Goal: Task Accomplishment & Management: Use online tool/utility

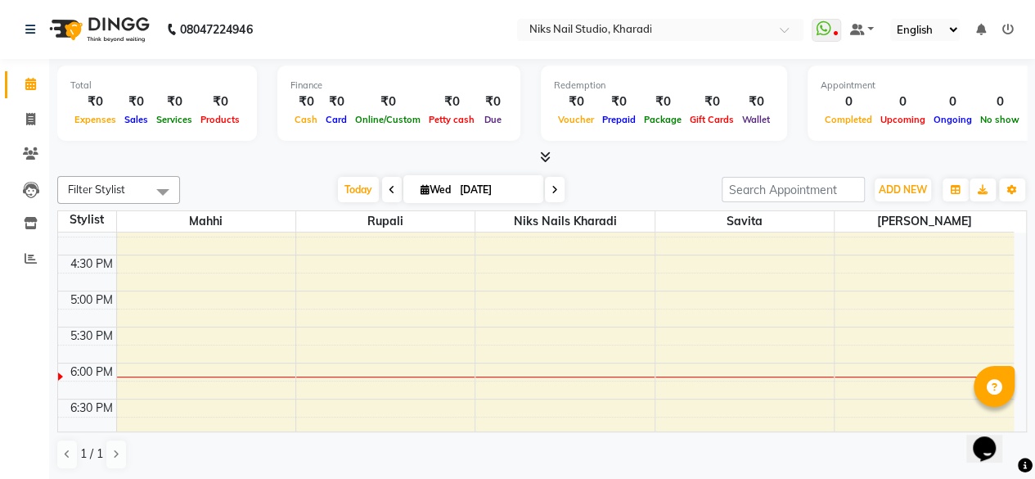
scroll to position [516, 0]
click at [377, 365] on div "9:00 AM 9:30 AM 10:00 AM 10:30 AM 11:00 AM 11:30 AM 12:00 PM 12:30 PM 1:00 PM 1…" at bounding box center [536, 183] width 956 height 935
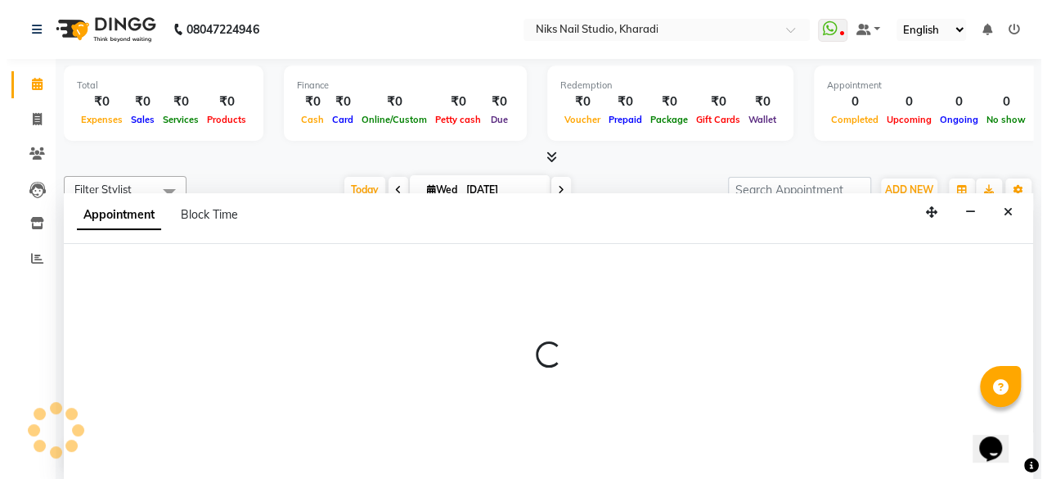
scroll to position [0, 0]
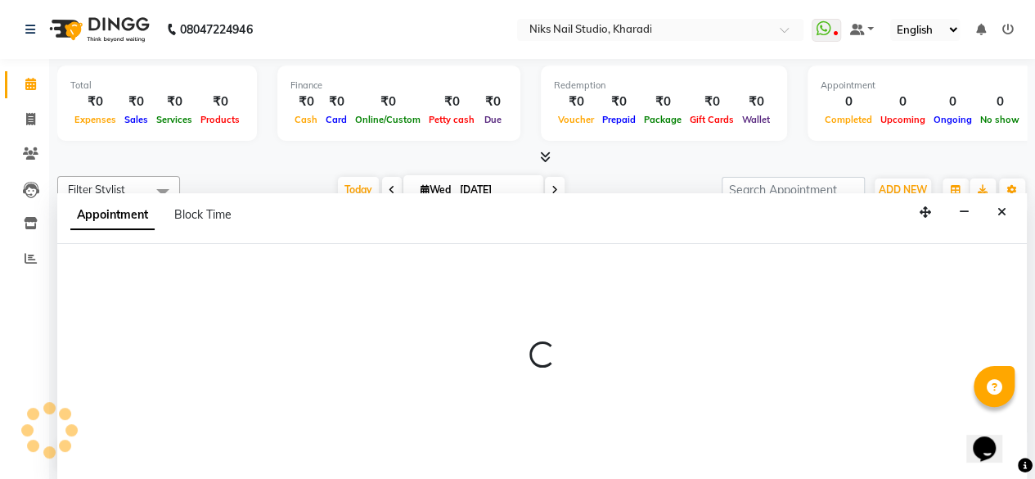
select select "89676"
select select "1080"
select select "tentative"
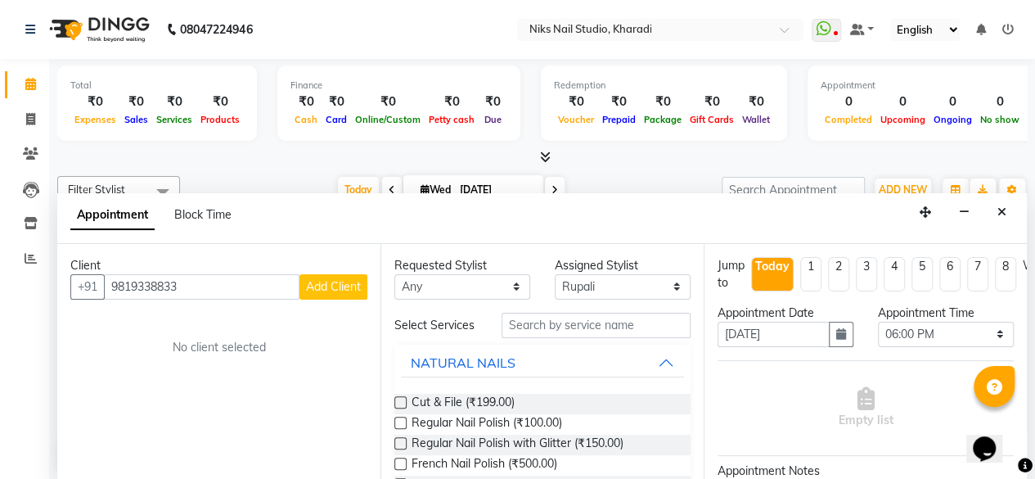
type input "9819338833"
click at [331, 290] on span "Add Client" at bounding box center [333, 286] width 55 height 15
select select "22"
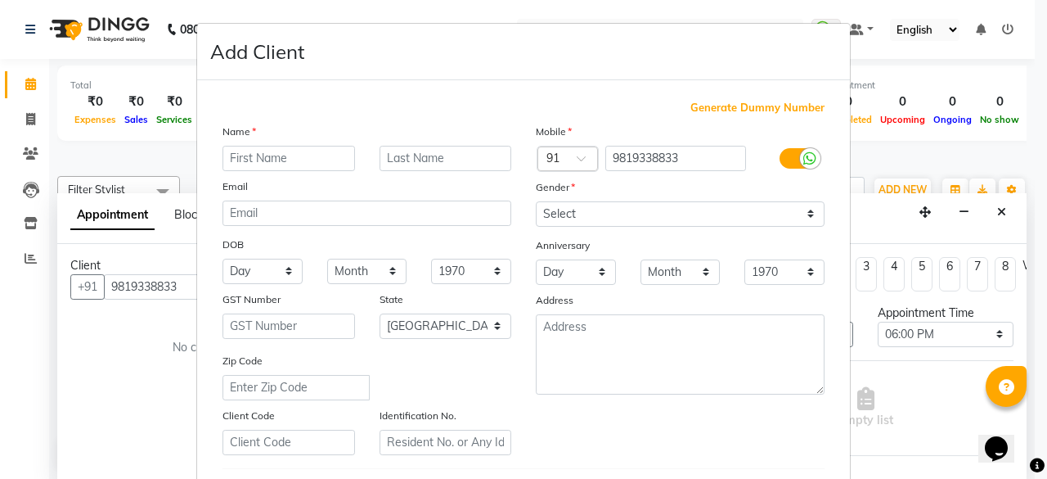
click at [267, 161] on input "text" at bounding box center [289, 158] width 133 height 25
type input "r"
type input "Ruecha"
click at [411, 174] on div "Name Ruecha Email DOB Day 01 02 03 04 05 06 07 08 09 10 11 12 13 14 15 16 17 18…" at bounding box center [366, 289] width 313 height 332
click at [466, 163] on input "text" at bounding box center [446, 158] width 133 height 25
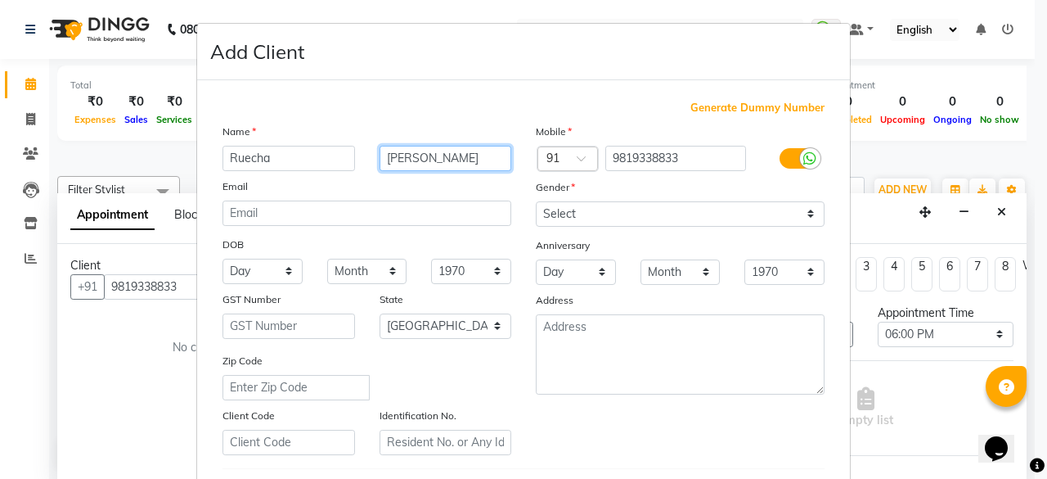
type input "[PERSON_NAME]"
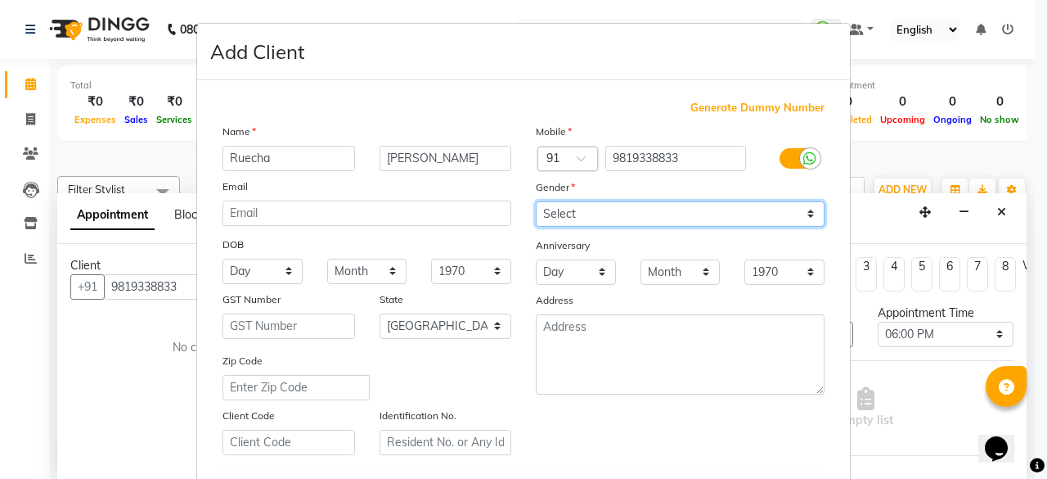
click at [808, 212] on select "Select [DEMOGRAPHIC_DATA] [DEMOGRAPHIC_DATA] Other Prefer Not To Say" at bounding box center [680, 213] width 289 height 25
select select "[DEMOGRAPHIC_DATA]"
click at [536, 201] on select "Select [DEMOGRAPHIC_DATA] [DEMOGRAPHIC_DATA] Other Prefer Not To Say" at bounding box center [680, 213] width 289 height 25
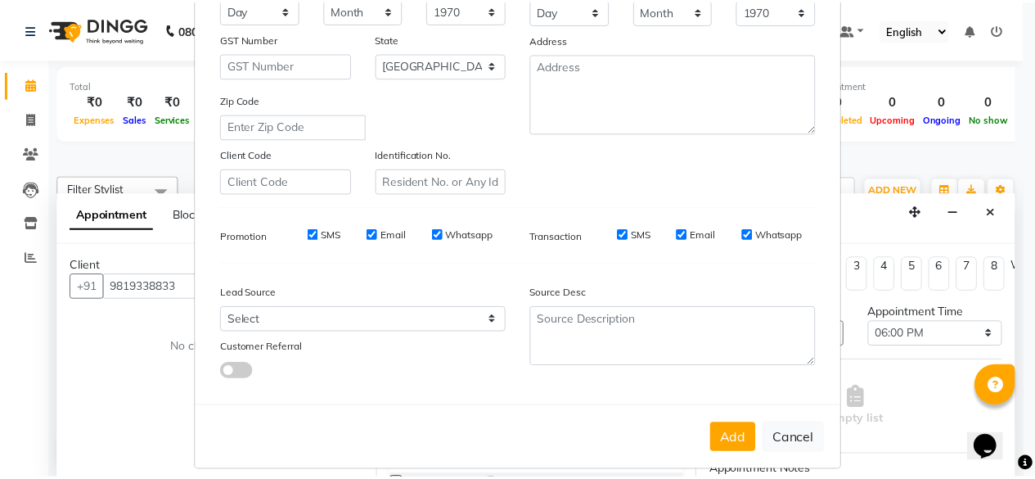
scroll to position [273, 0]
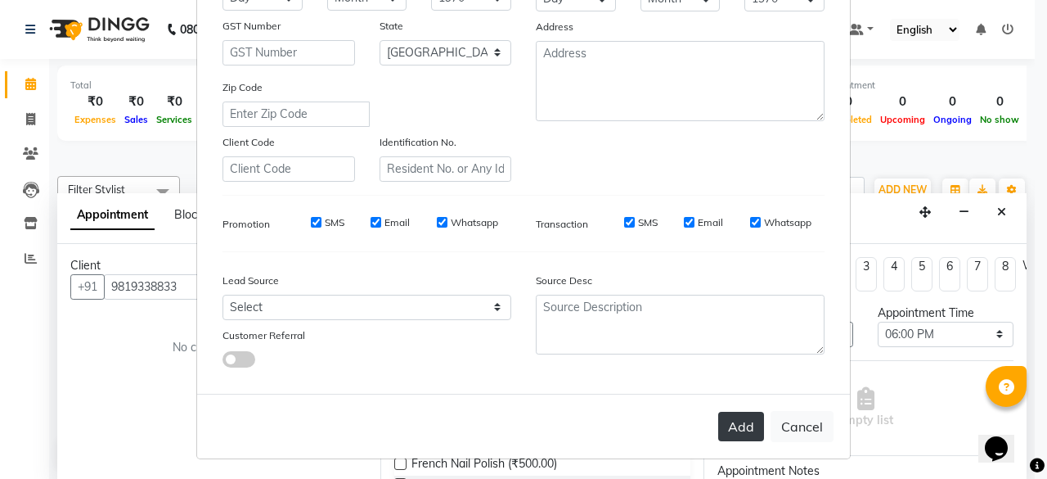
click at [723, 432] on button "Add" at bounding box center [741, 426] width 46 height 29
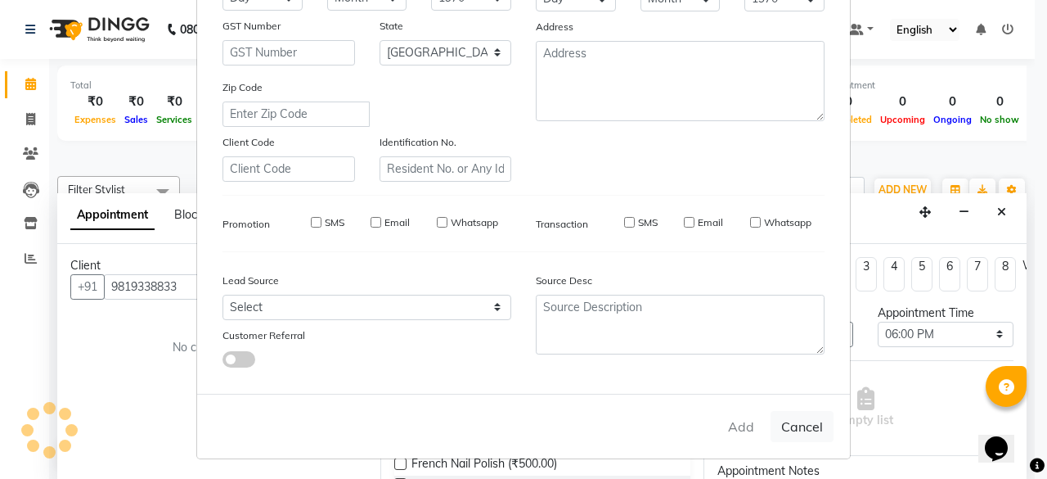
type input "98******33"
select select
select select "null"
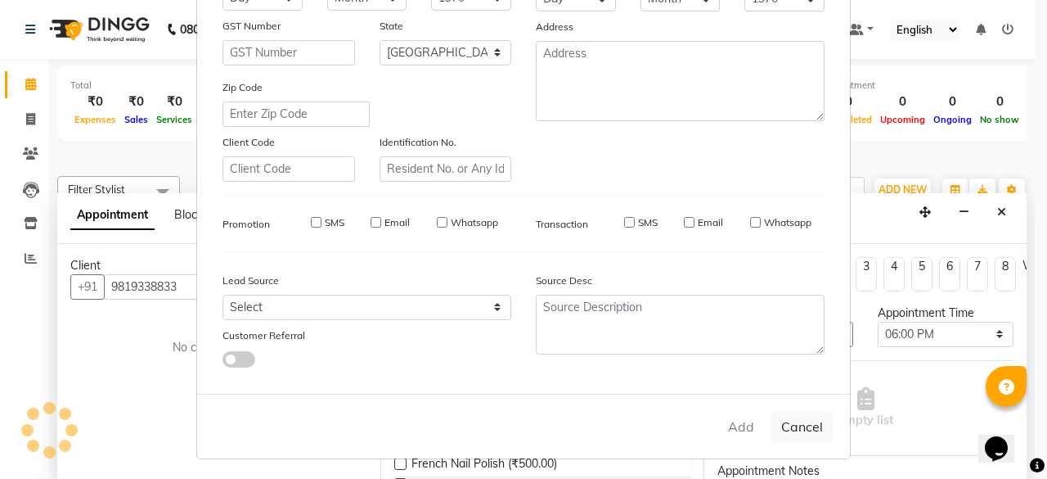
select select
checkbox input "false"
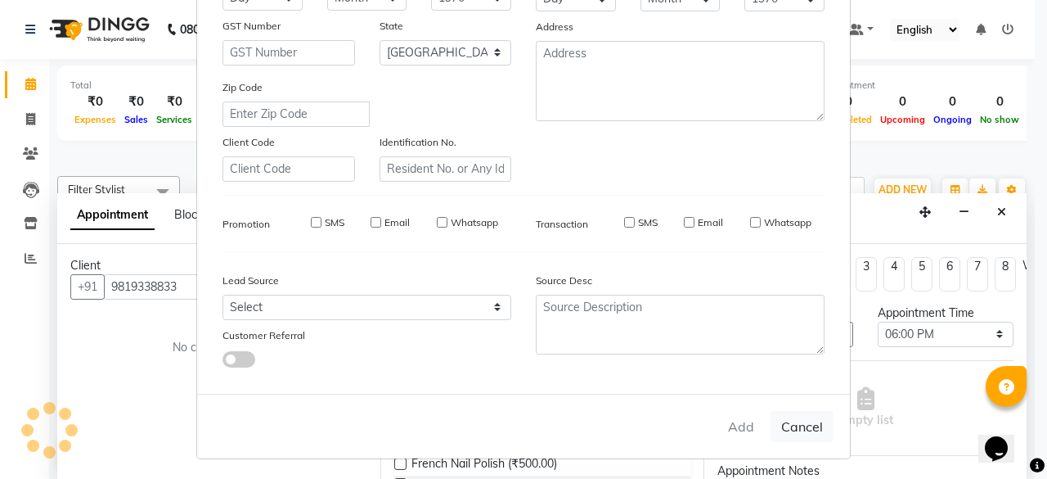
checkbox input "false"
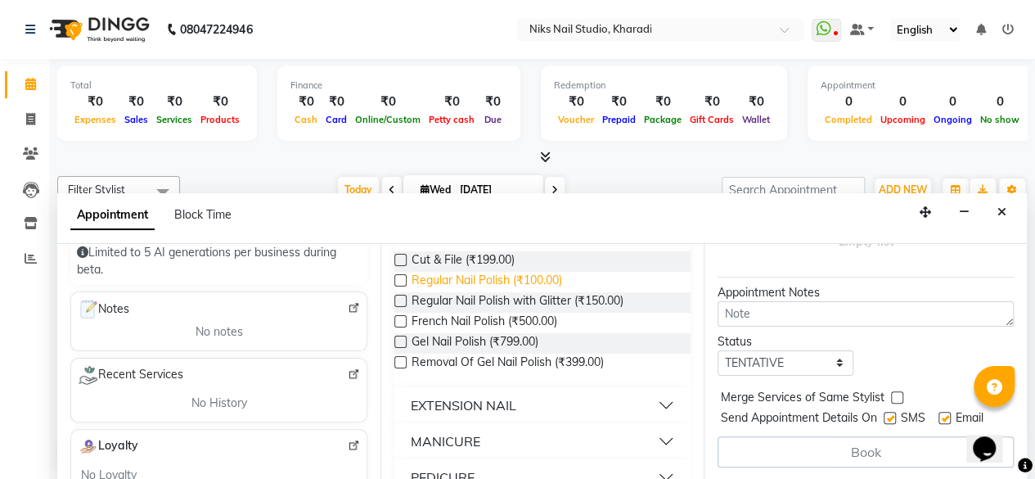
scroll to position [164, 0]
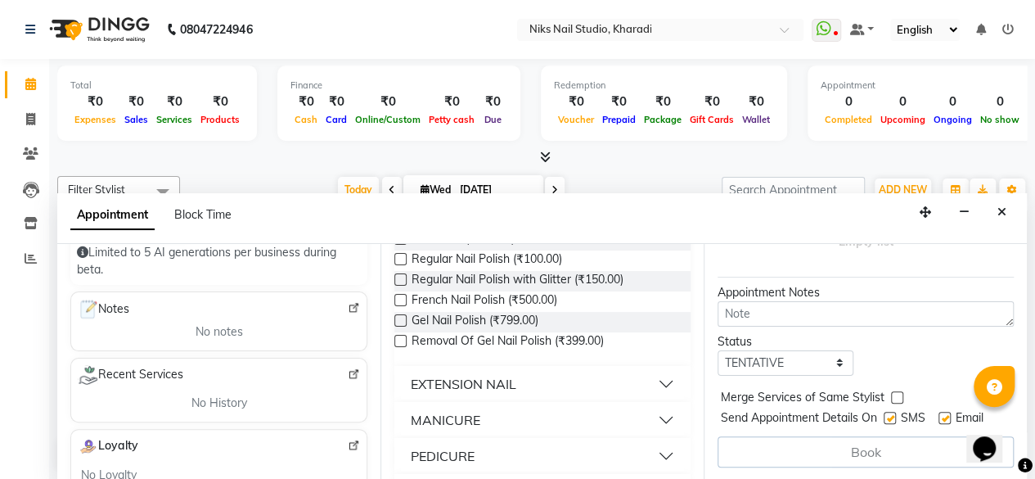
click at [452, 462] on div "PEDICURE" at bounding box center [443, 456] width 64 height 20
click at [641, 454] on button "PEDICURE" at bounding box center [542, 455] width 283 height 29
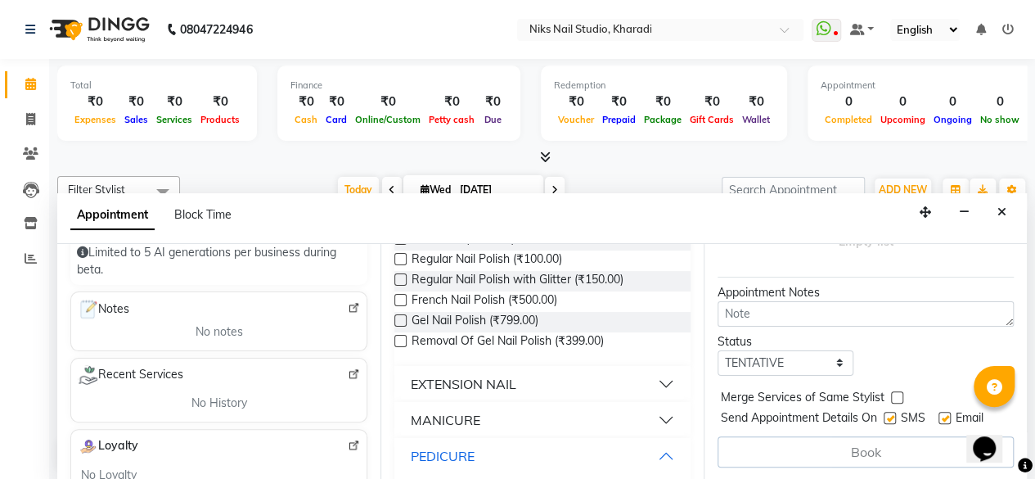
click at [655, 462] on button "PEDICURE" at bounding box center [542, 455] width 283 height 29
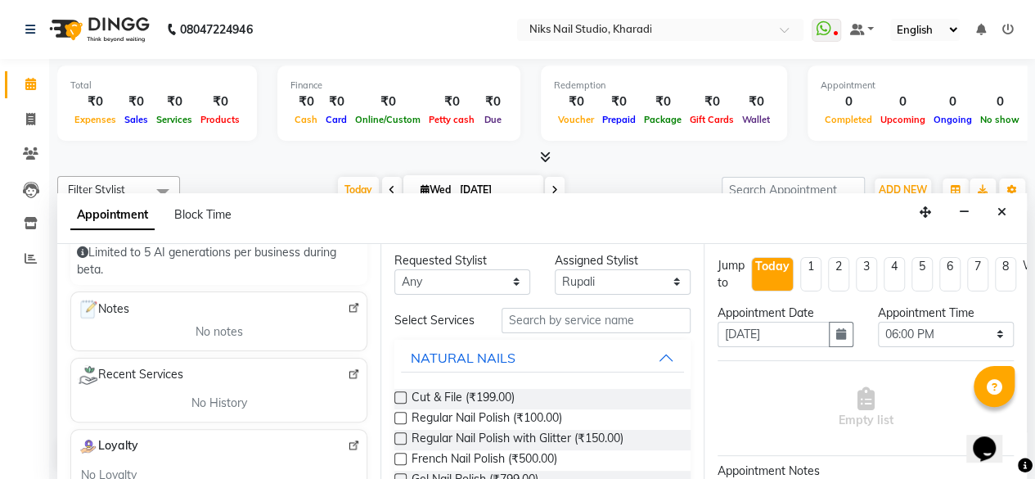
scroll to position [0, 0]
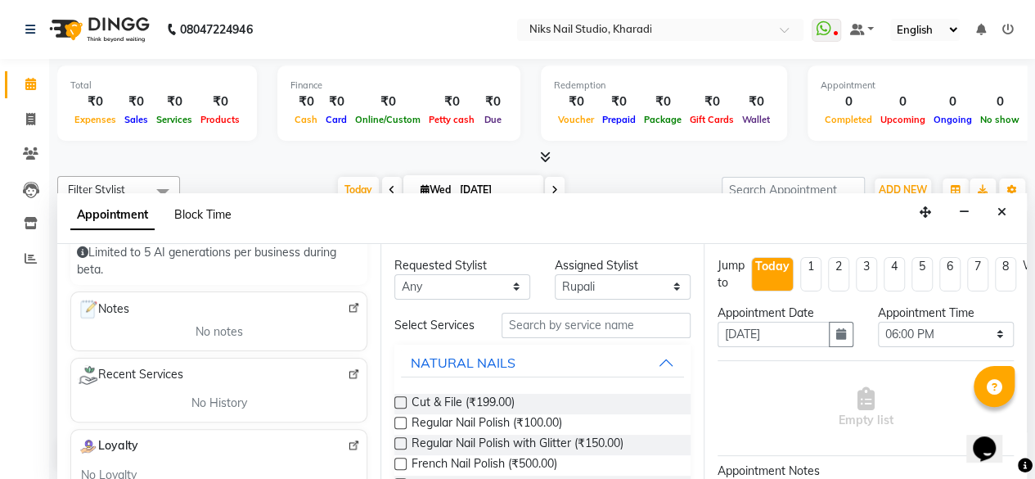
click at [216, 217] on span "Block Time" at bounding box center [202, 214] width 57 height 15
select select "89676"
select select "1080"
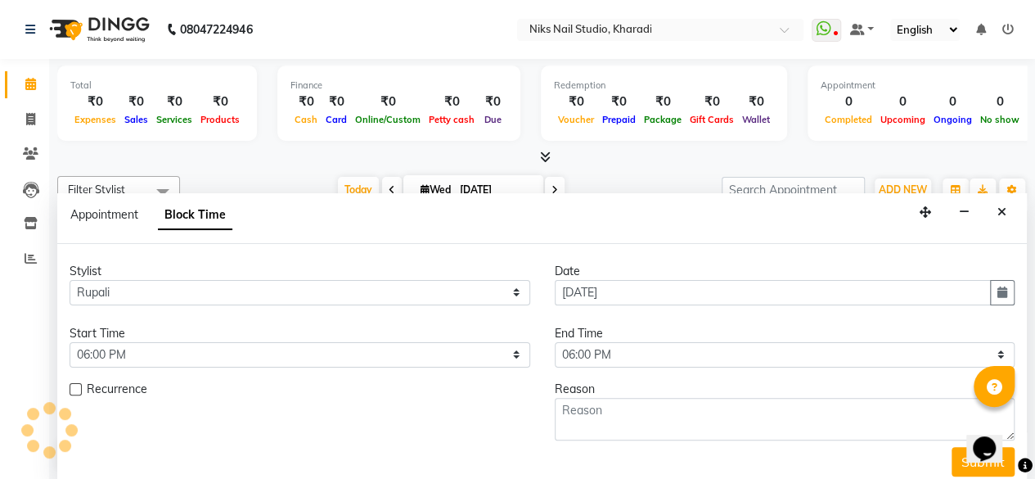
scroll to position [639, 0]
click at [103, 223] on div "Appointment Block Time" at bounding box center [161, 218] width 182 height 37
click at [72, 392] on label at bounding box center [76, 389] width 12 height 12
click at [72, 392] on input "checkbox" at bounding box center [75, 390] width 11 height 11
checkbox input "true"
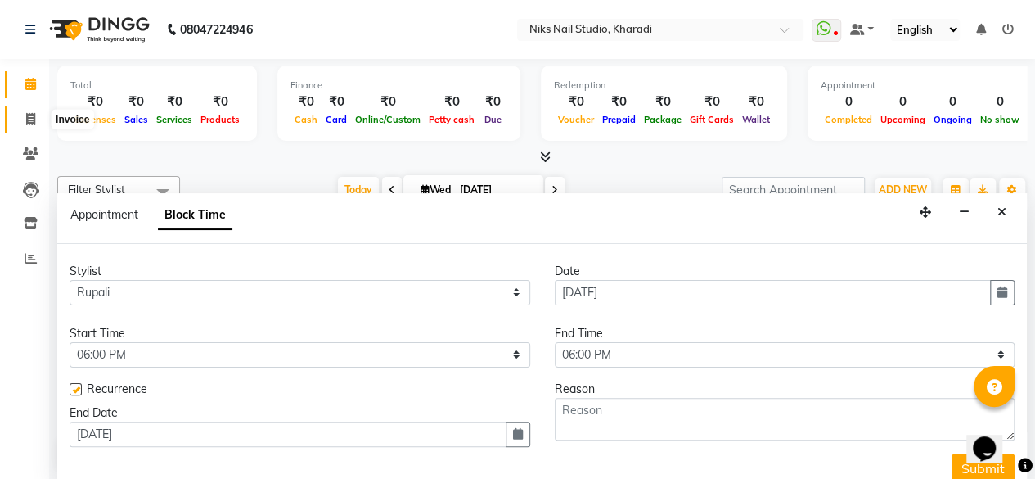
click at [33, 120] on icon at bounding box center [30, 119] width 9 height 12
select select "8770"
select select "service"
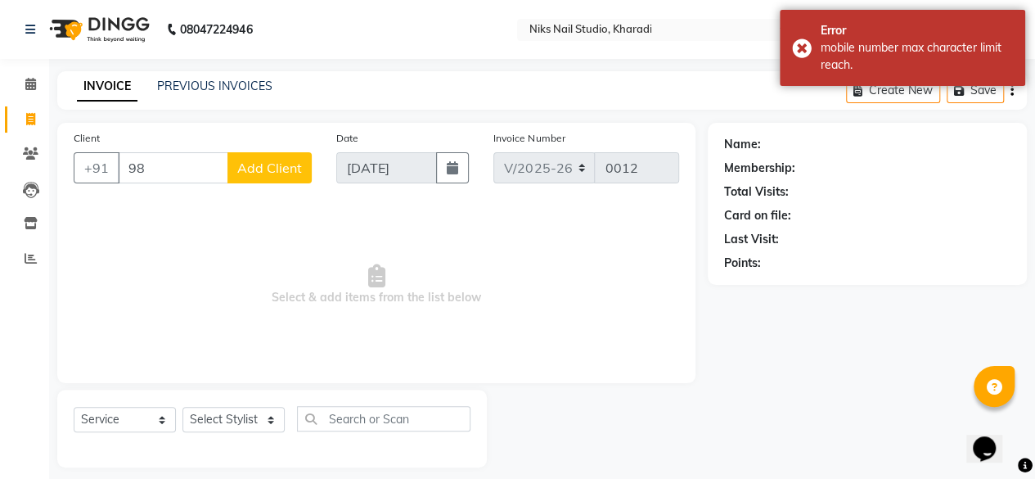
type input "9"
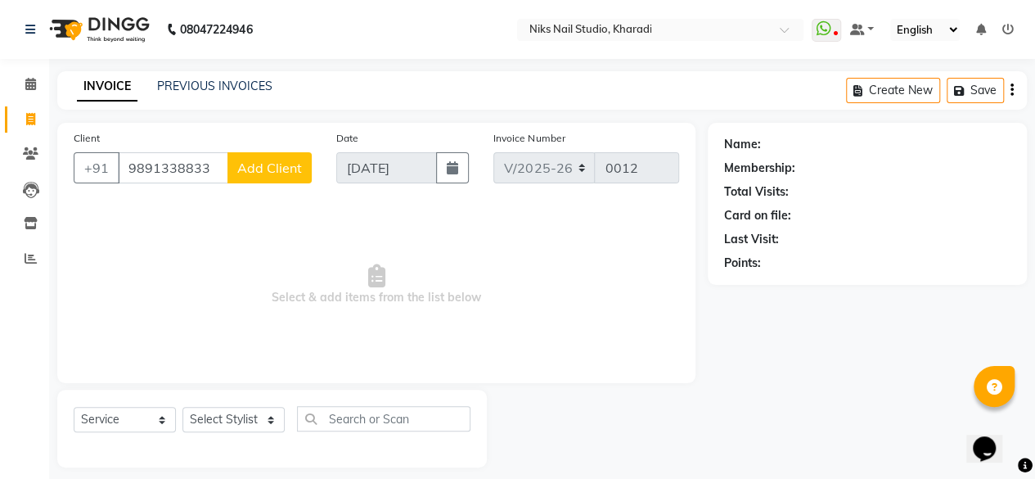
type input "9891338833"
click at [260, 166] on span "Add Client" at bounding box center [269, 168] width 65 height 16
select select "22"
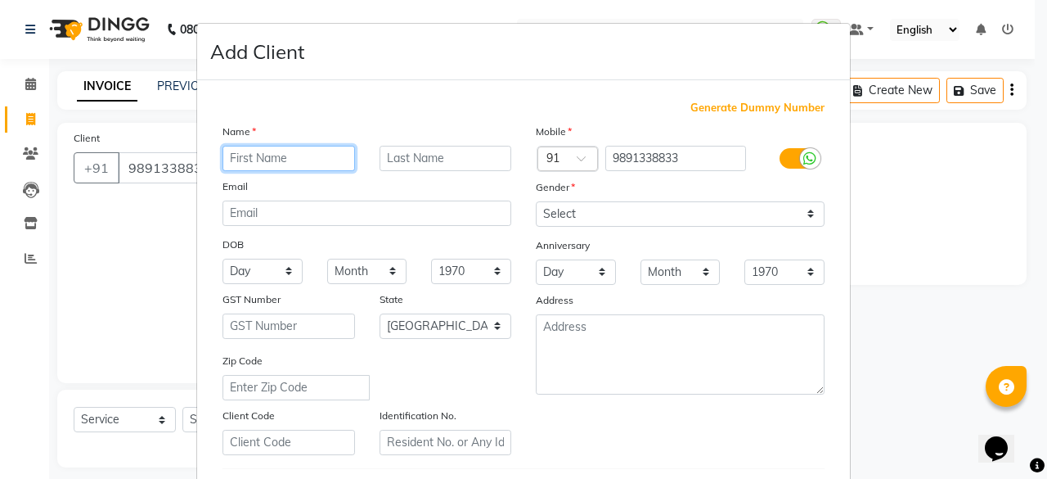
click at [303, 146] on input "text" at bounding box center [289, 158] width 133 height 25
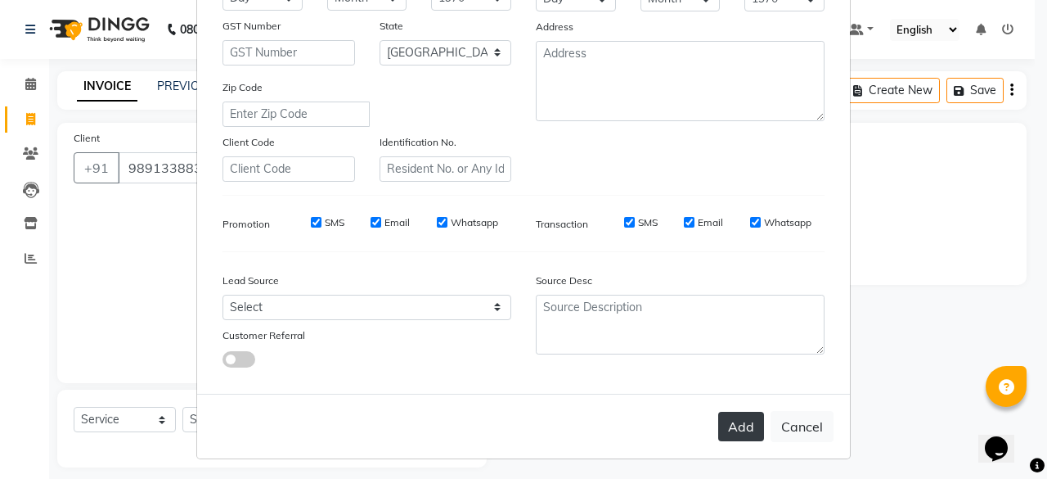
click at [736, 418] on button "Add" at bounding box center [741, 426] width 46 height 29
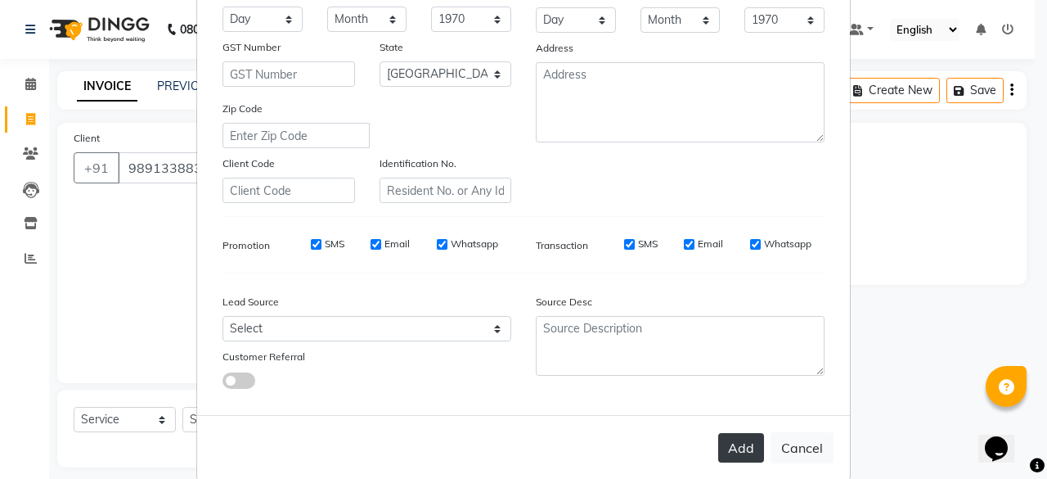
scroll to position [295, 0]
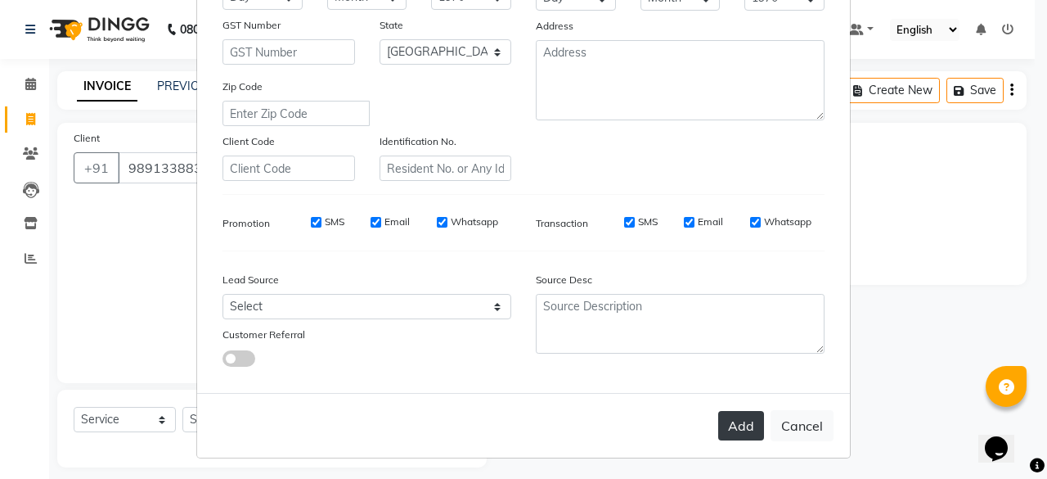
click at [736, 418] on button "Add" at bounding box center [741, 425] width 46 height 29
click at [812, 422] on button "Cancel" at bounding box center [802, 425] width 63 height 31
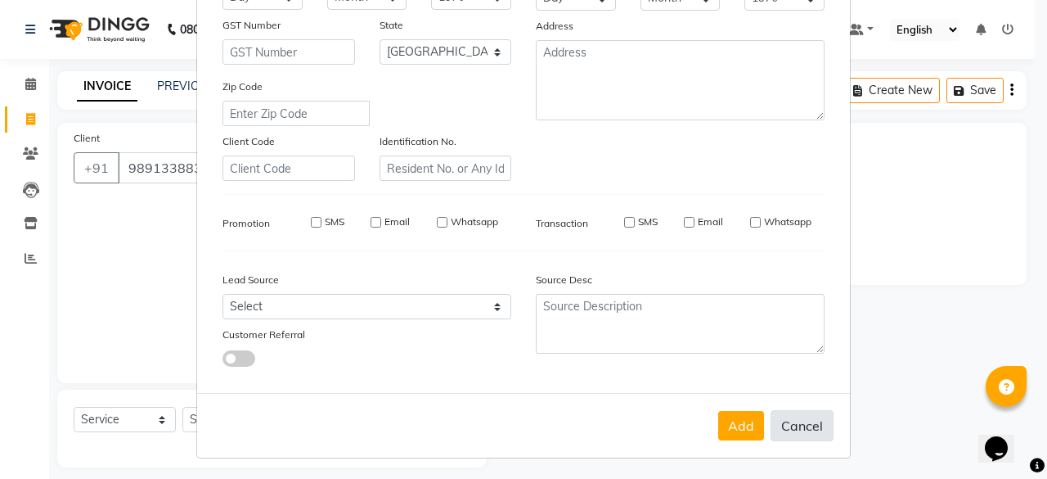
select select
select select "null"
select select
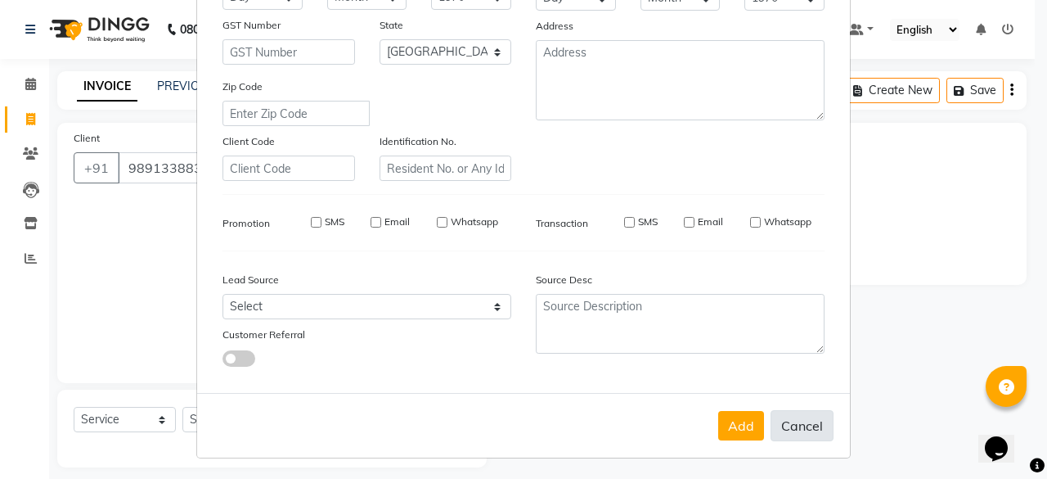
select select
checkbox input "false"
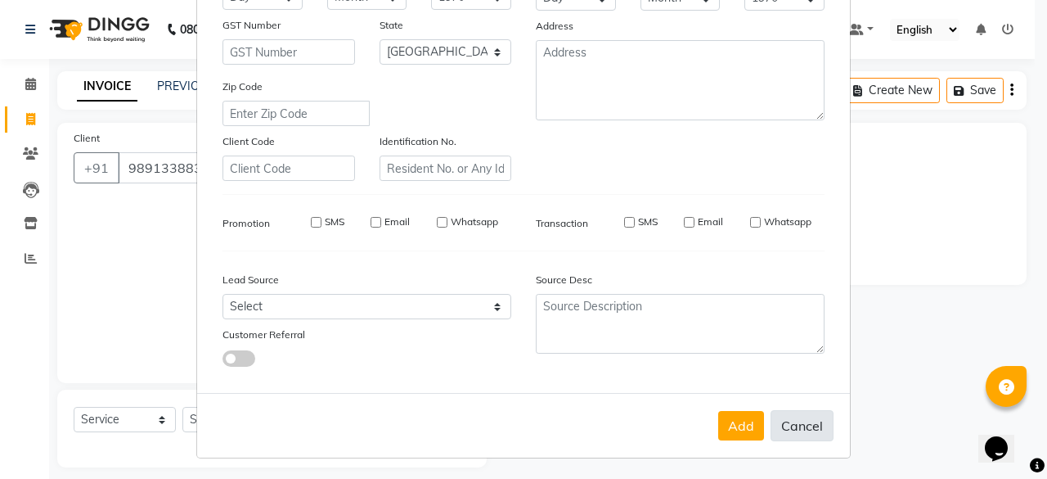
checkbox input "false"
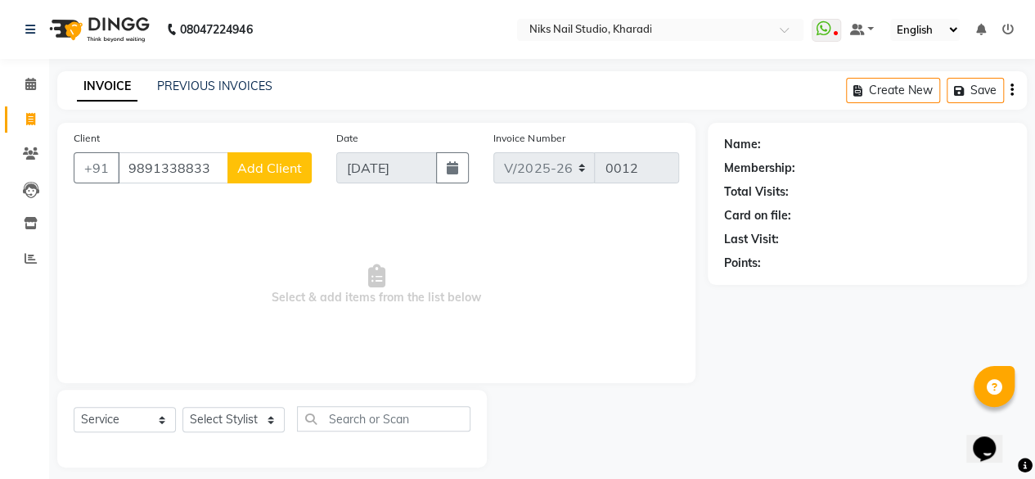
scroll to position [12, 0]
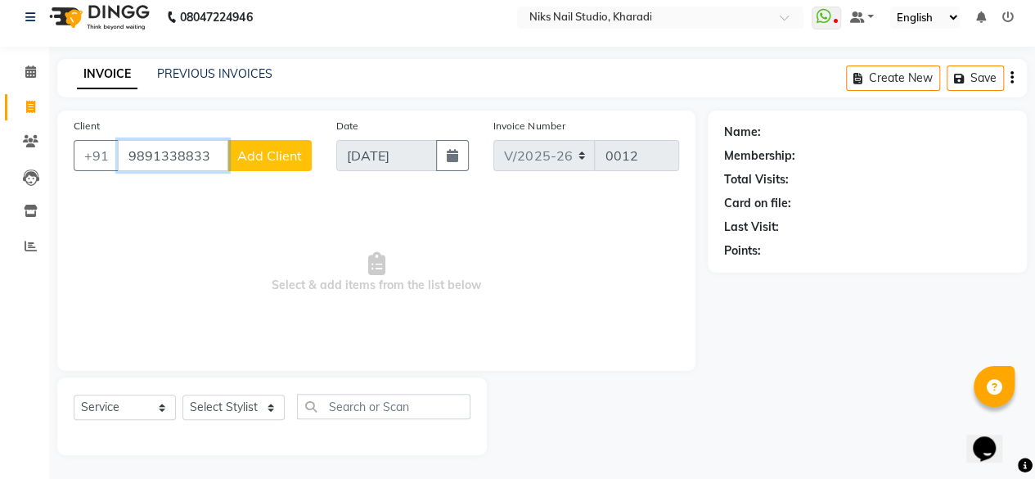
click at [208, 156] on input "9891338833" at bounding box center [173, 155] width 110 height 31
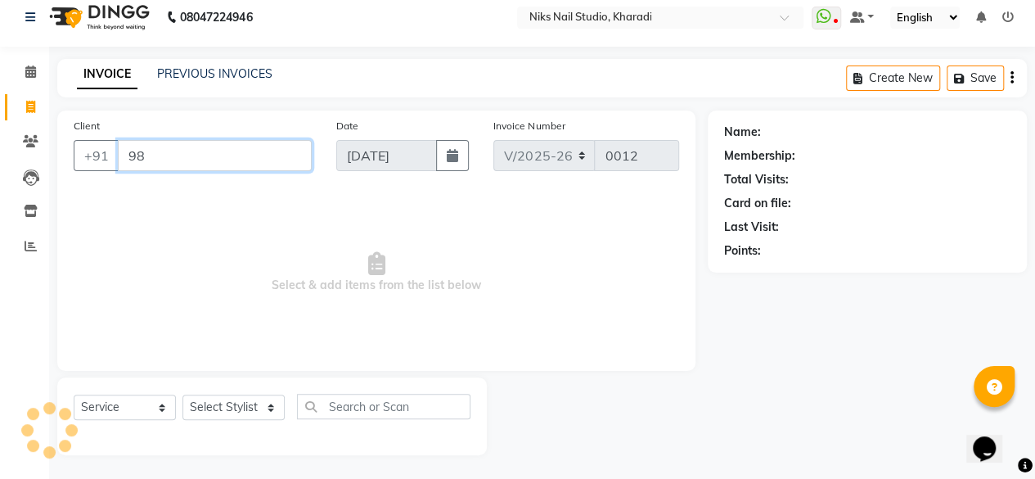
type input "9"
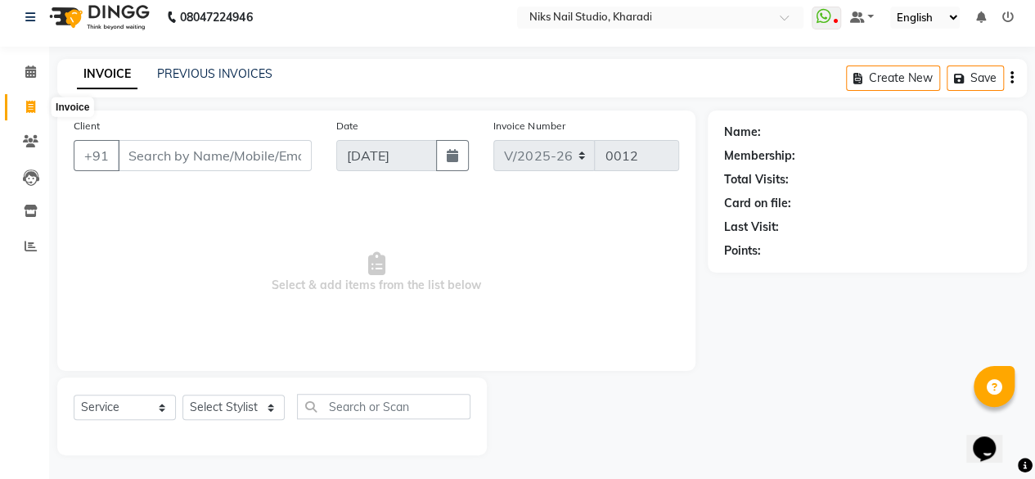
click at [30, 106] on icon at bounding box center [30, 107] width 9 height 12
select select "service"
select select "8770"
type input "0012"
click at [239, 157] on input "Client" at bounding box center [215, 155] width 194 height 31
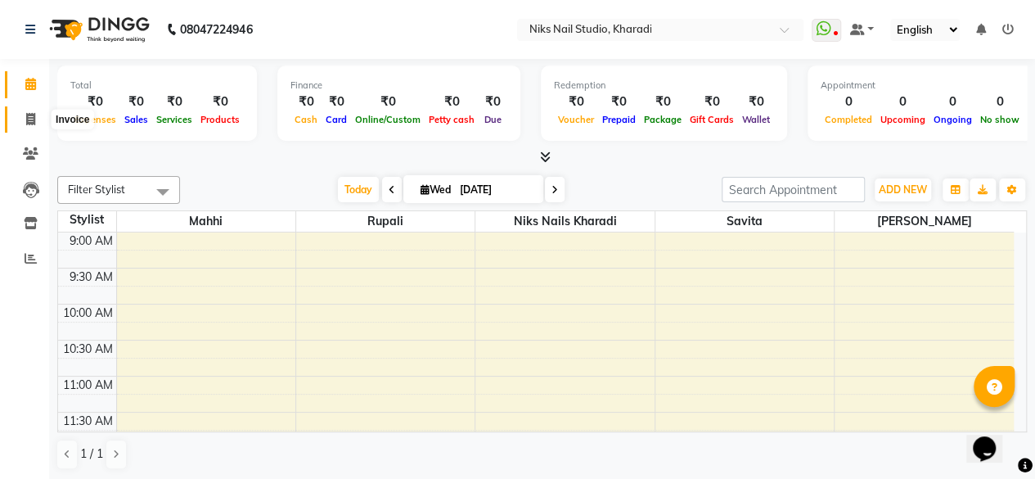
click at [26, 119] on icon at bounding box center [30, 119] width 9 height 12
select select "service"
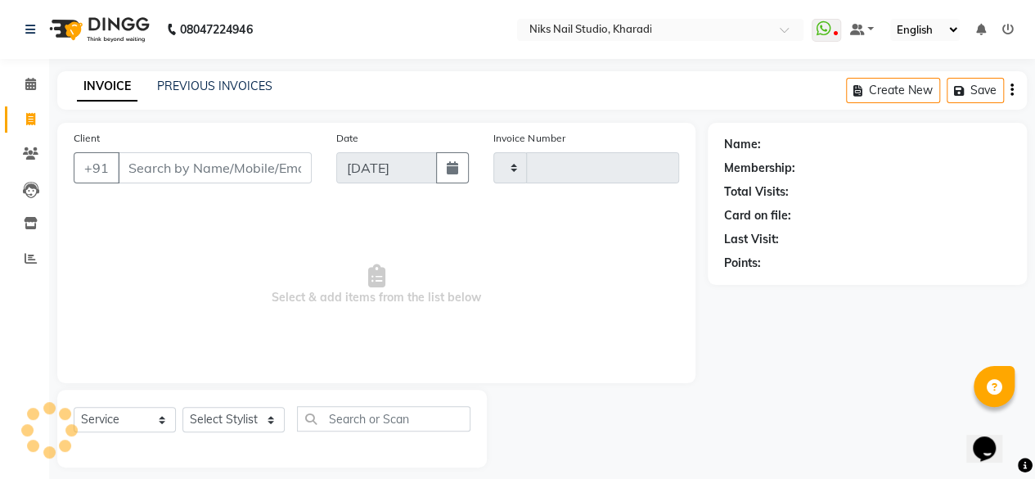
type input "0012"
select select "8770"
click at [177, 164] on input "Client" at bounding box center [215, 167] width 194 height 31
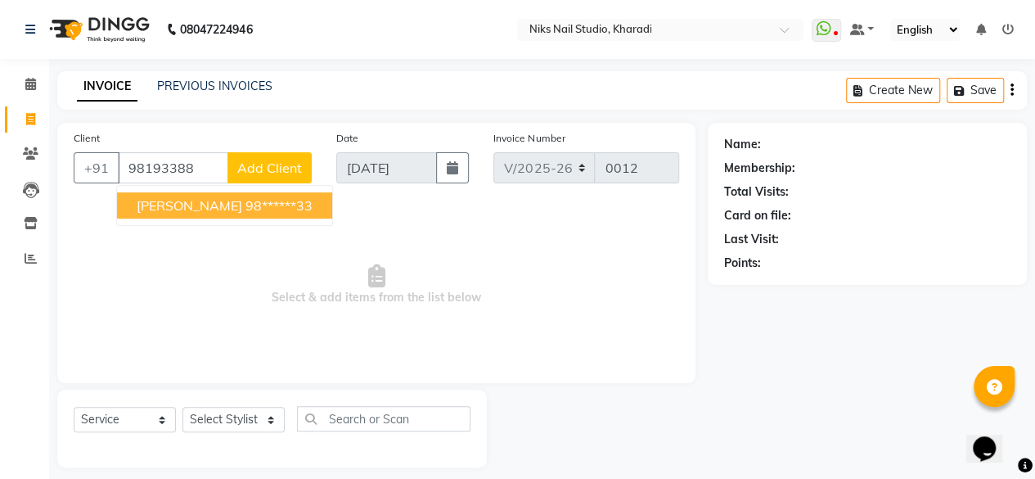
click at [217, 201] on span "[PERSON_NAME]" at bounding box center [190, 205] width 106 height 16
type input "98******33"
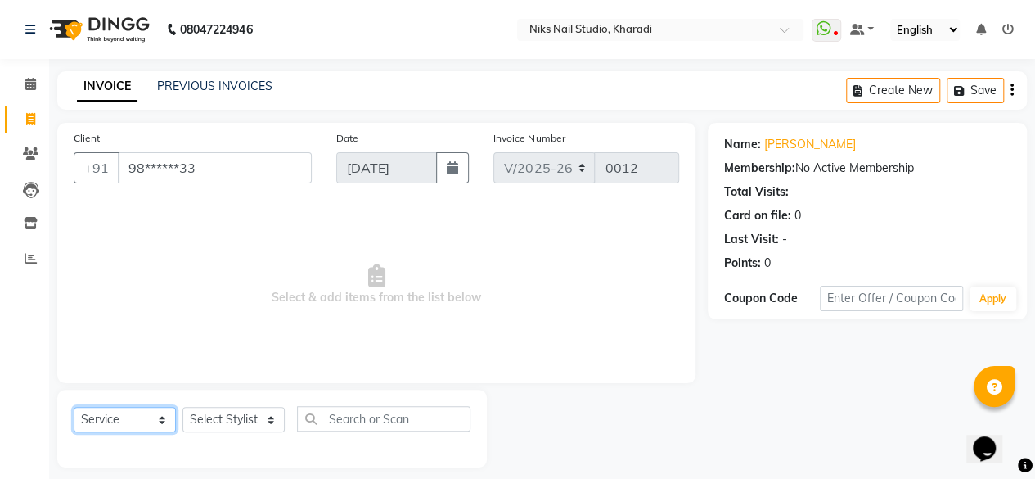
click at [160, 418] on select "Select Service Product Membership Package Voucher Prepaid Gift Card" at bounding box center [125, 419] width 102 height 25
drag, startPoint x: 160, startPoint y: 418, endPoint x: 232, endPoint y: 421, distance: 71.2
click at [232, 421] on div "Select Service Product Membership Package Voucher Prepaid Gift Card Select Styl…" at bounding box center [272, 425] width 397 height 38
click at [232, 421] on select "Select Stylist Mahhi Niks Nails Kharadi [PERSON_NAME] [PERSON_NAME] Maam Savita…" at bounding box center [233, 419] width 102 height 25
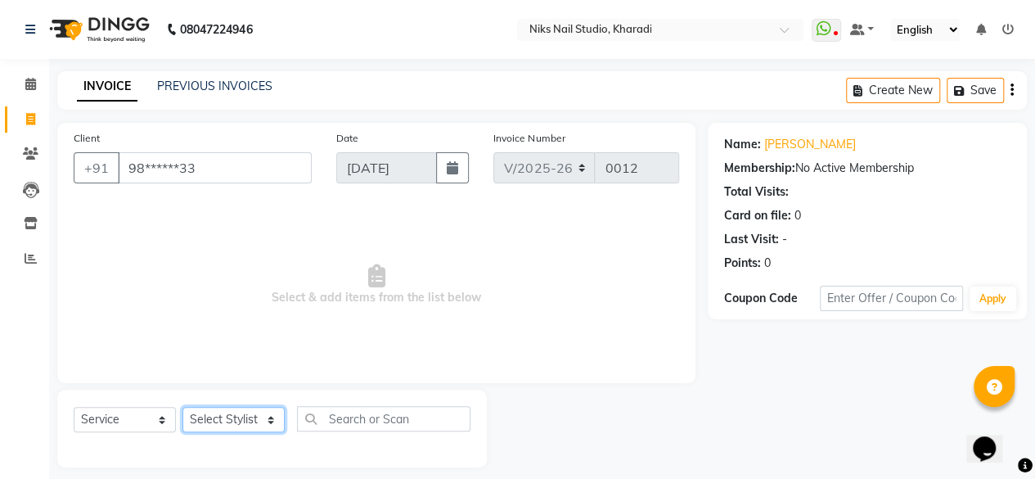
select select "89676"
click at [182, 407] on select "Select Stylist Mahhi Niks Nails Kharadi [PERSON_NAME] [PERSON_NAME] Maam Savita…" at bounding box center [233, 419] width 102 height 25
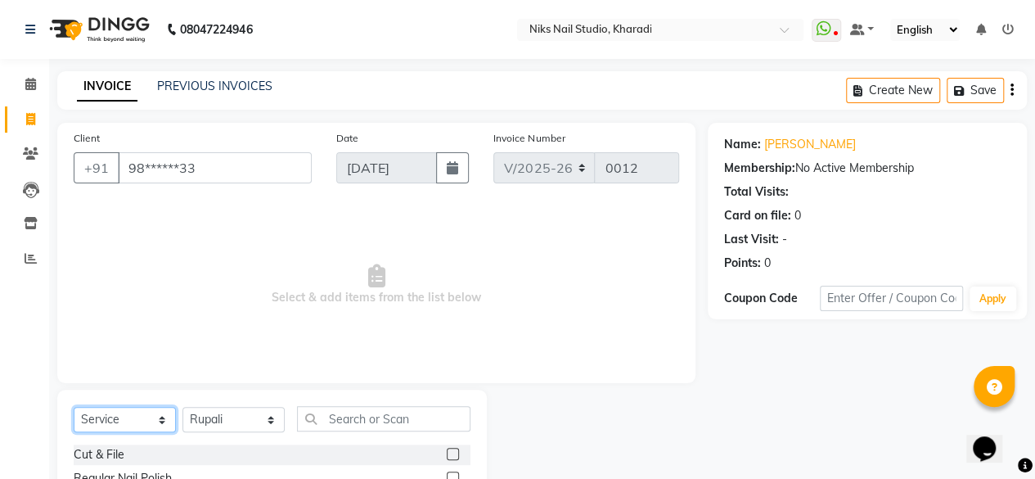
click at [159, 419] on select "Select Service Product Membership Package Voucher Prepaid Gift Card" at bounding box center [125, 419] width 102 height 25
click at [74, 407] on select "Select Service Product Membership Package Voucher Prepaid Gift Card" at bounding box center [125, 419] width 102 height 25
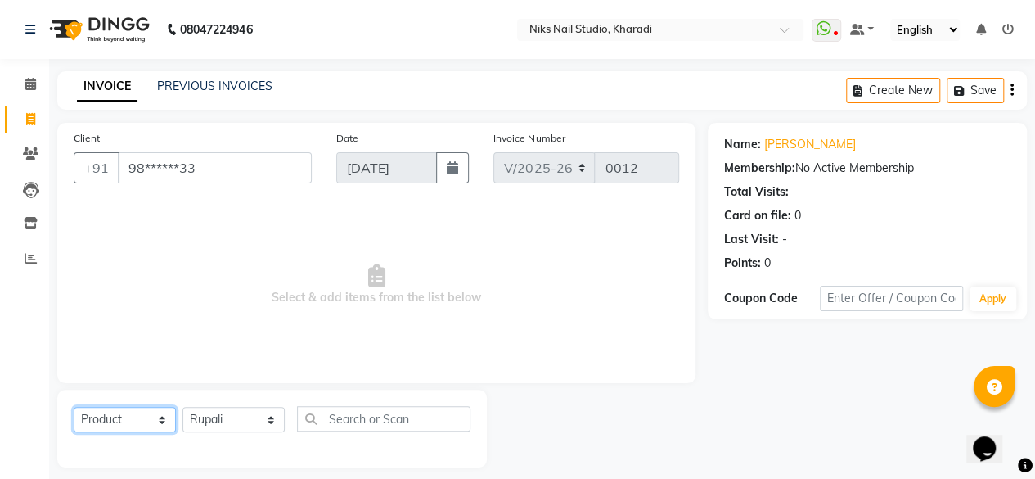
click at [158, 421] on select "Select Service Product Membership Package Voucher Prepaid Gift Card" at bounding box center [125, 419] width 102 height 25
select select "service"
click at [74, 407] on select "Select Service Product Membership Package Voucher Prepaid Gift Card" at bounding box center [125, 419] width 102 height 25
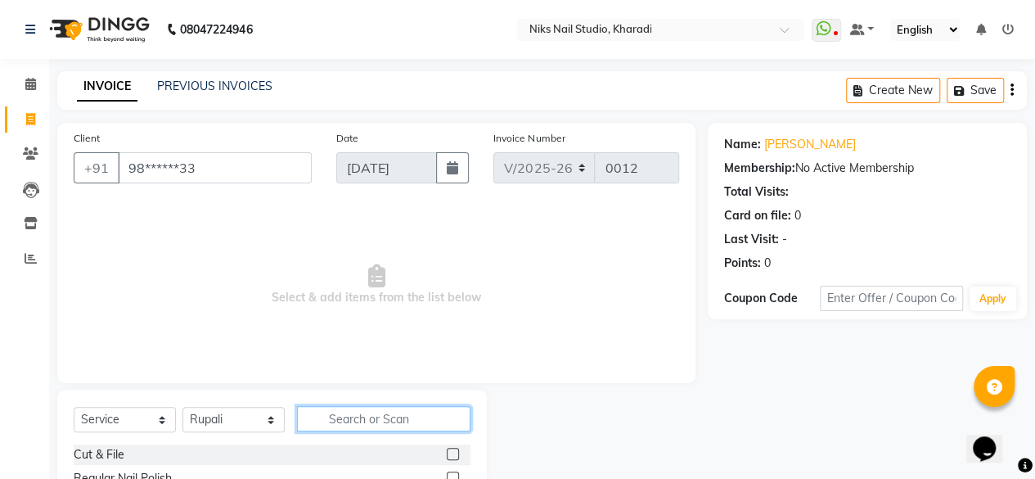
click at [320, 420] on input "text" at bounding box center [383, 418] width 173 height 25
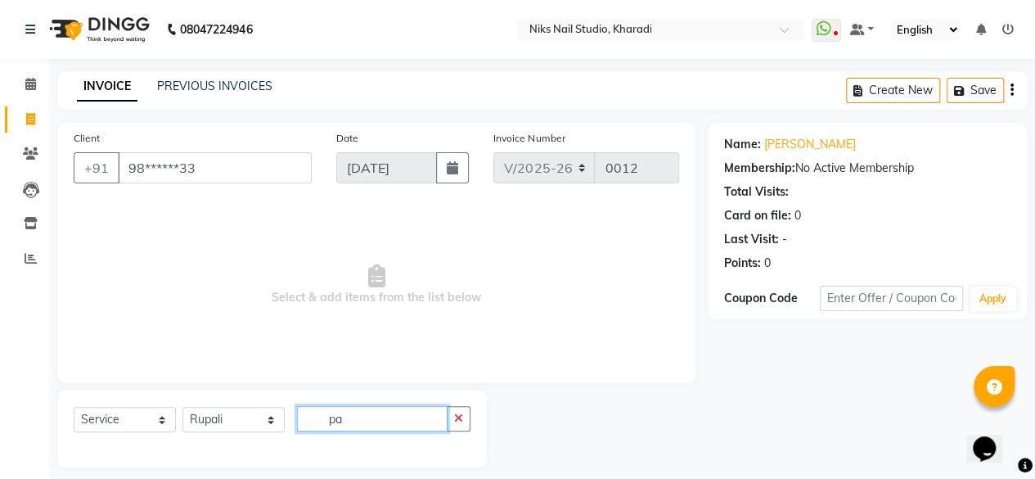
type input "p"
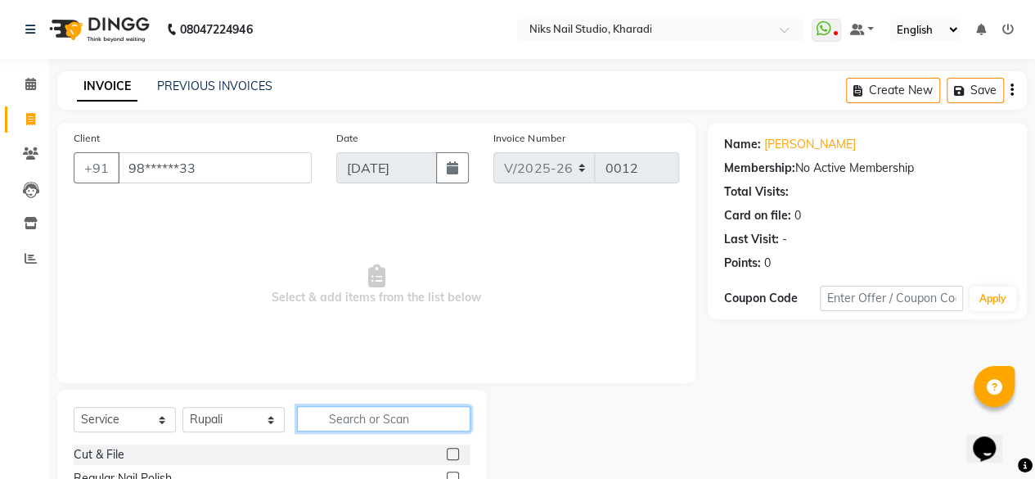
scroll to position [176, 0]
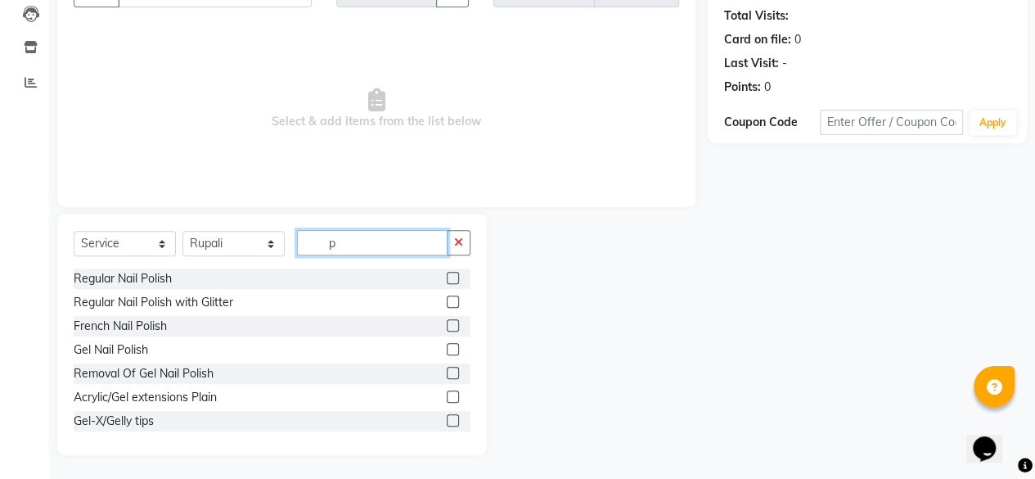
click at [344, 241] on input "p" at bounding box center [372, 242] width 151 height 25
type input "p"
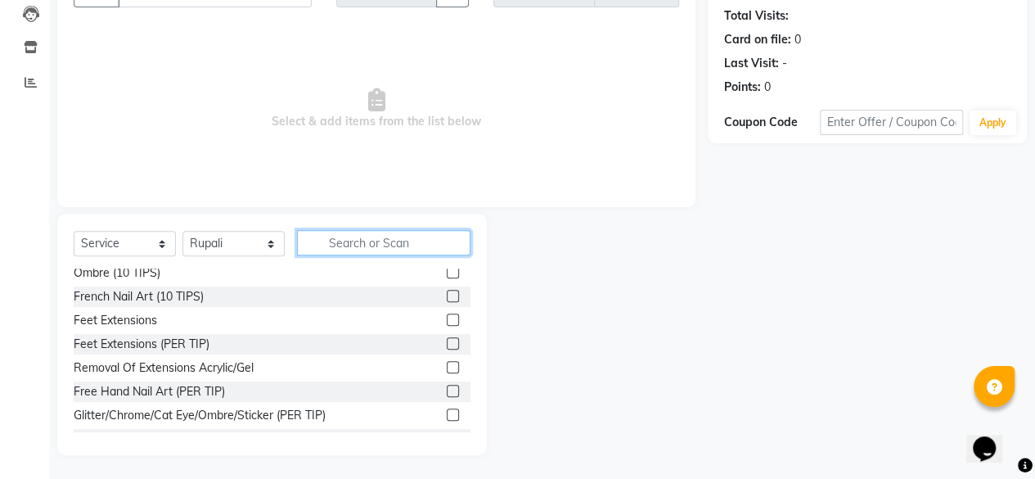
scroll to position [327, 0]
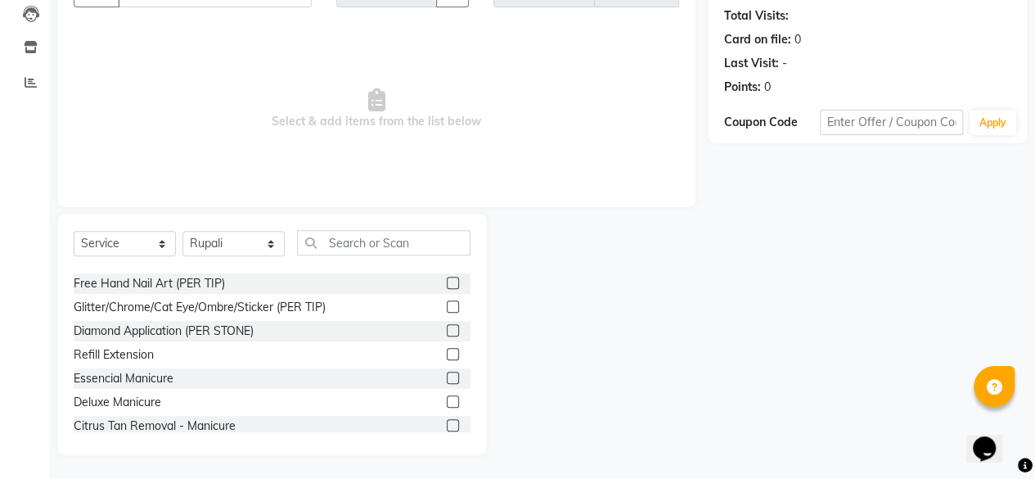
click at [447, 399] on label at bounding box center [453, 401] width 12 height 12
click at [447, 399] on input "checkbox" at bounding box center [452, 402] width 11 height 11
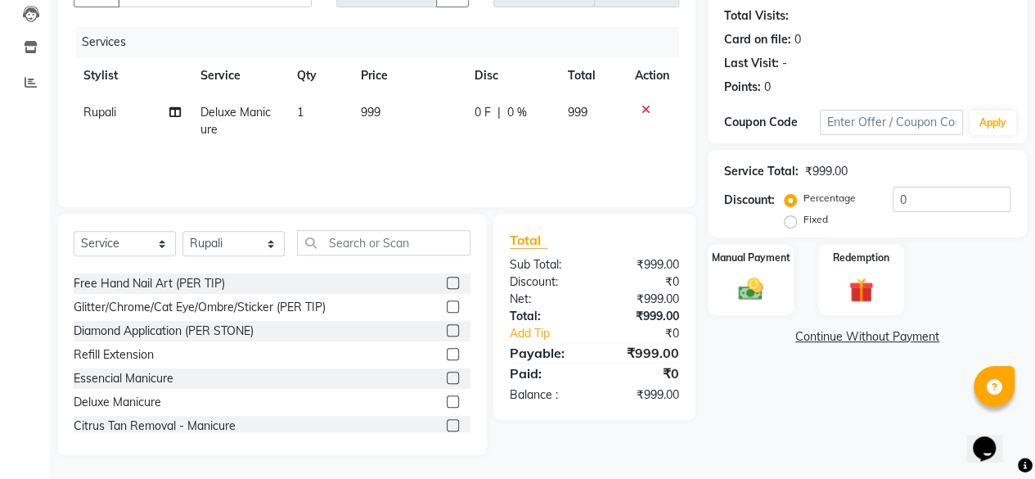
click at [447, 402] on label at bounding box center [453, 401] width 12 height 12
click at [447, 402] on input "checkbox" at bounding box center [452, 402] width 11 height 11
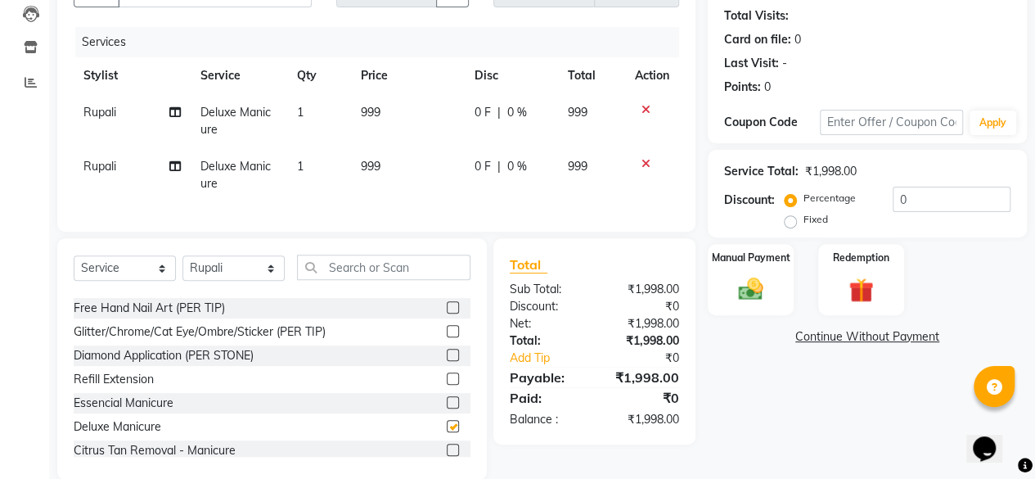
checkbox input "false"
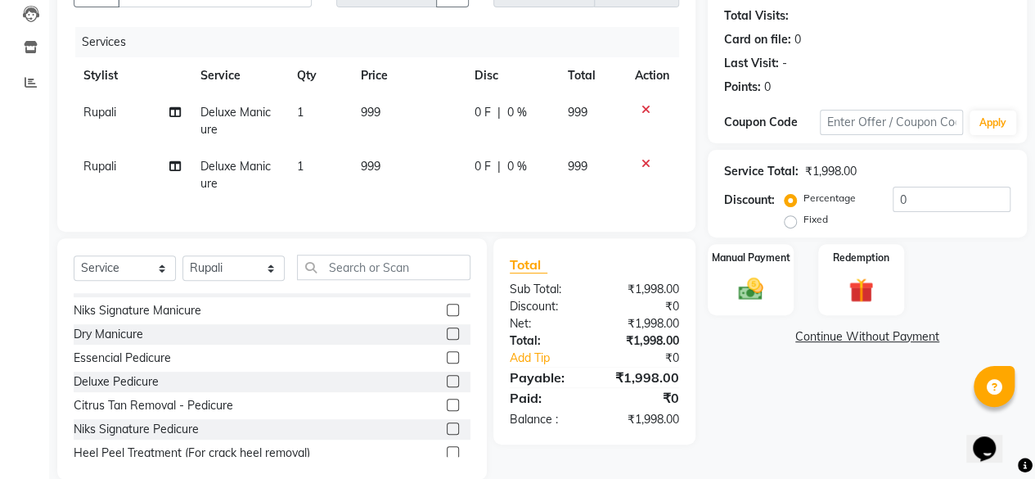
scroll to position [518, 0]
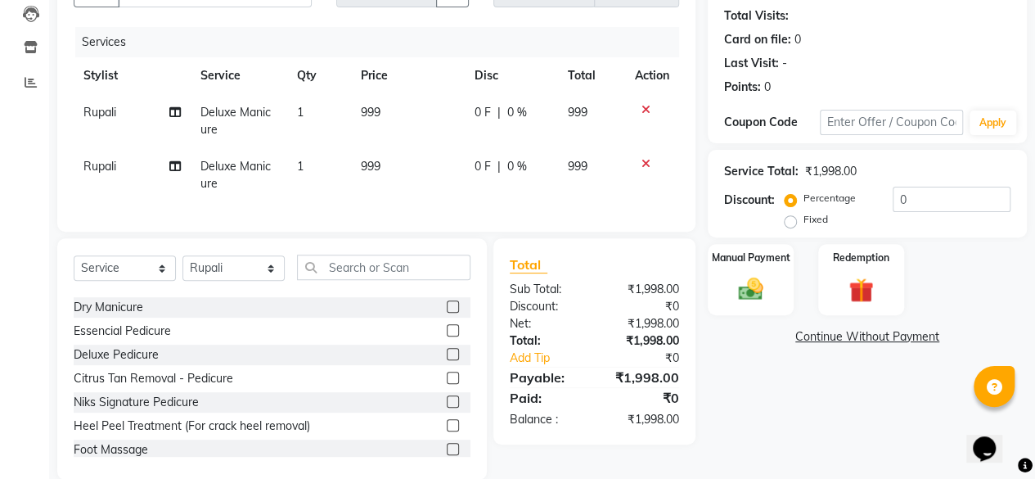
click at [447, 360] on label at bounding box center [453, 354] width 12 height 12
click at [447, 360] on input "checkbox" at bounding box center [452, 354] width 11 height 11
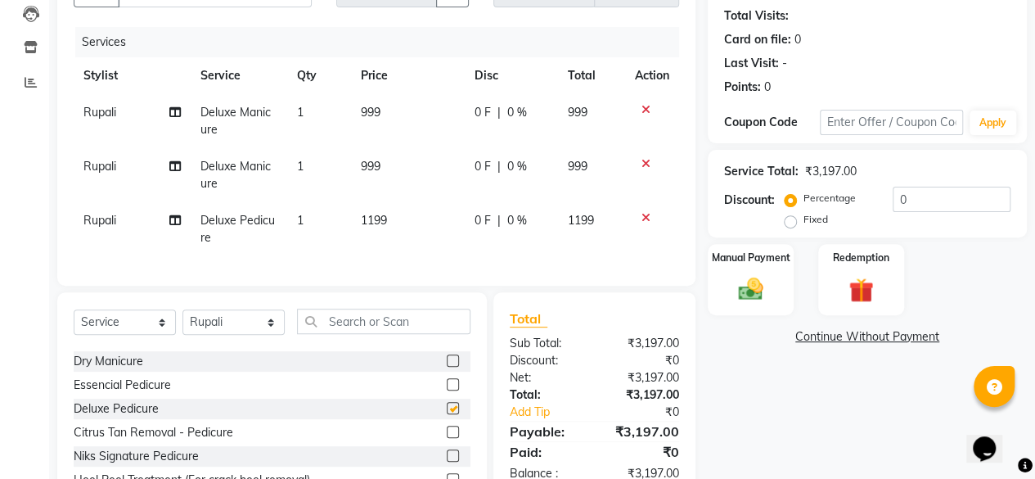
checkbox input "false"
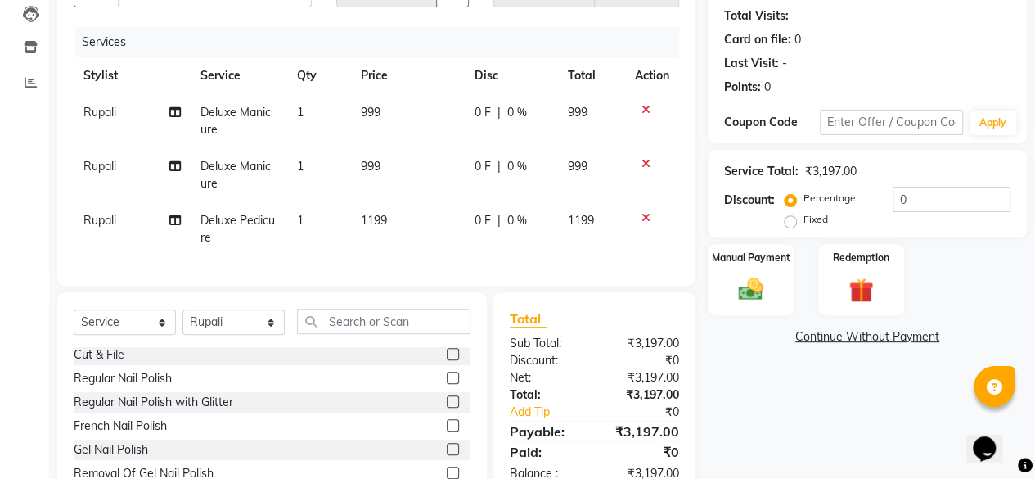
scroll to position [0, 0]
click at [650, 104] on div at bounding box center [652, 109] width 34 height 11
click at [646, 106] on icon at bounding box center [646, 109] width 9 height 11
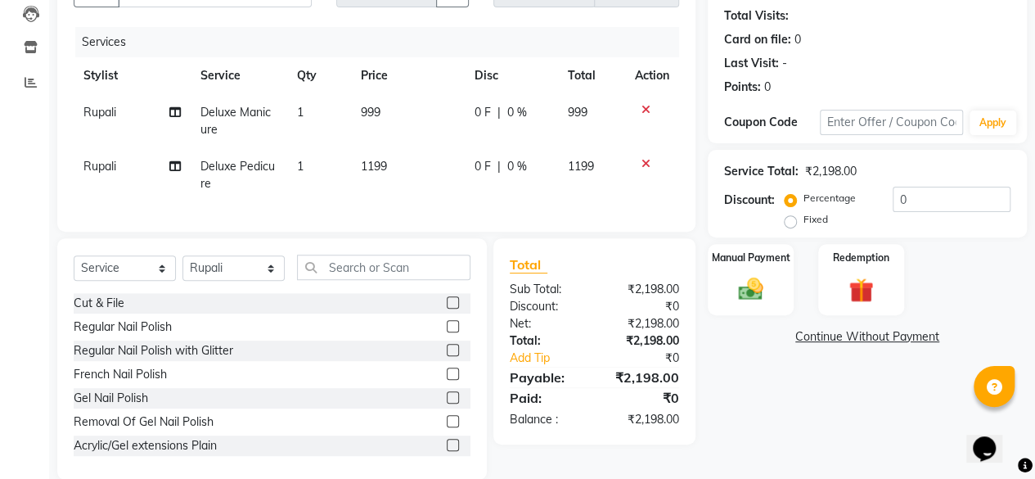
click at [642, 106] on icon at bounding box center [646, 109] width 9 height 11
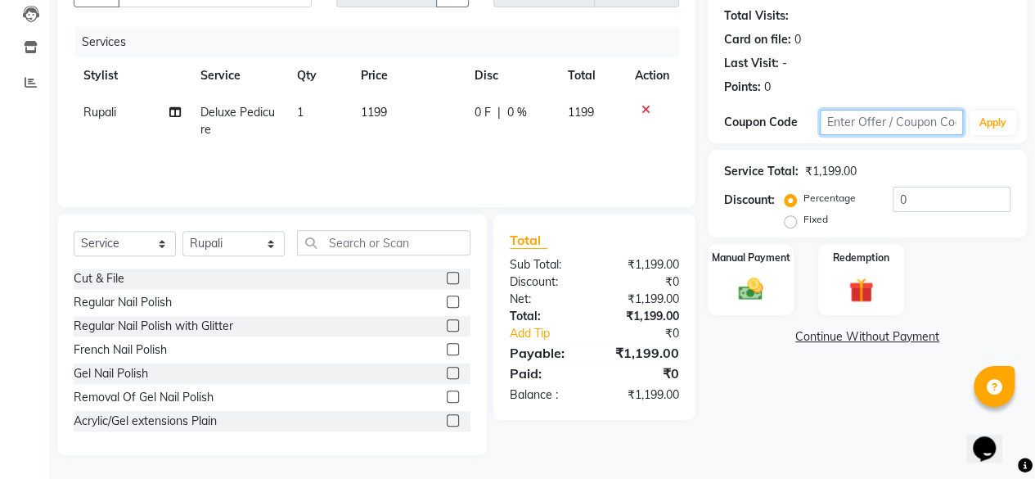
click at [879, 120] on input "text" at bounding box center [891, 122] width 143 height 25
type input "3"
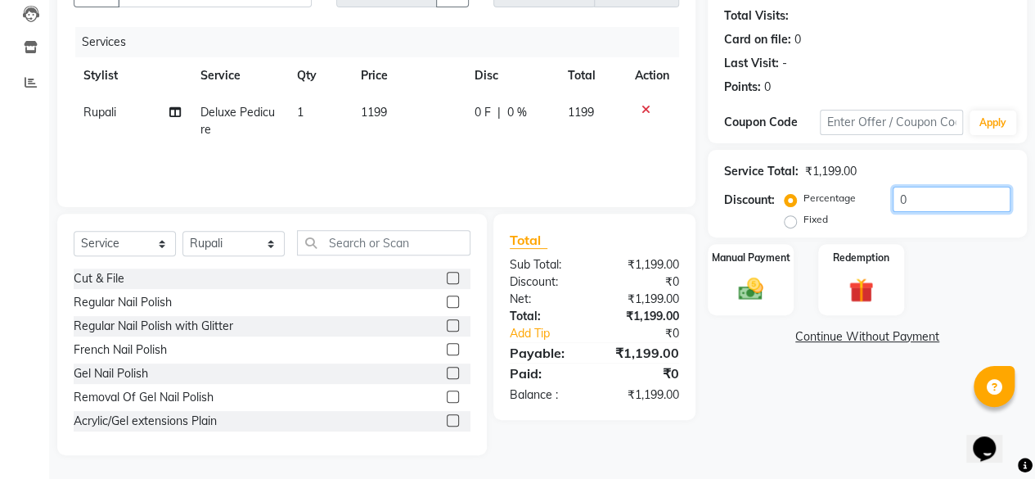
click at [962, 202] on input "0" at bounding box center [952, 199] width 118 height 25
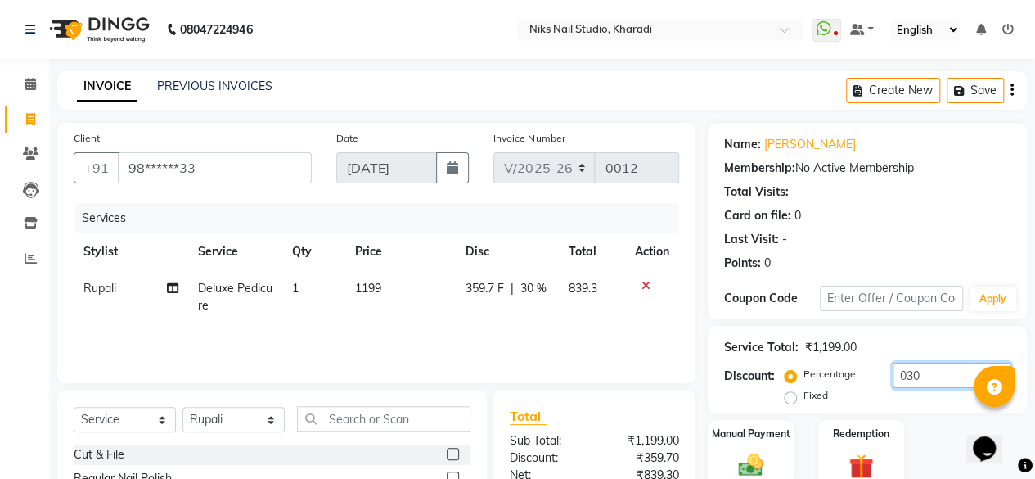
scroll to position [176, 0]
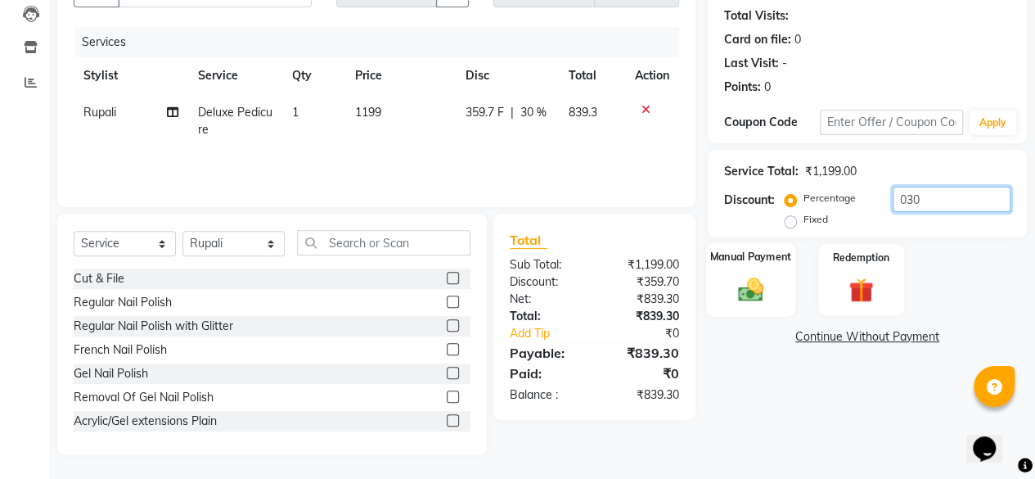
type input "030"
click at [745, 290] on img at bounding box center [751, 288] width 42 height 29
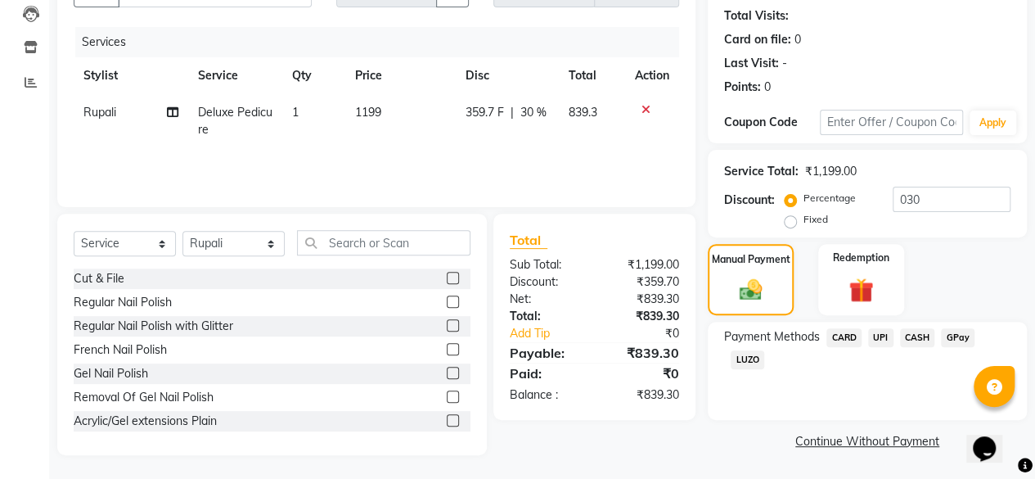
click at [846, 333] on span "CARD" at bounding box center [843, 337] width 35 height 19
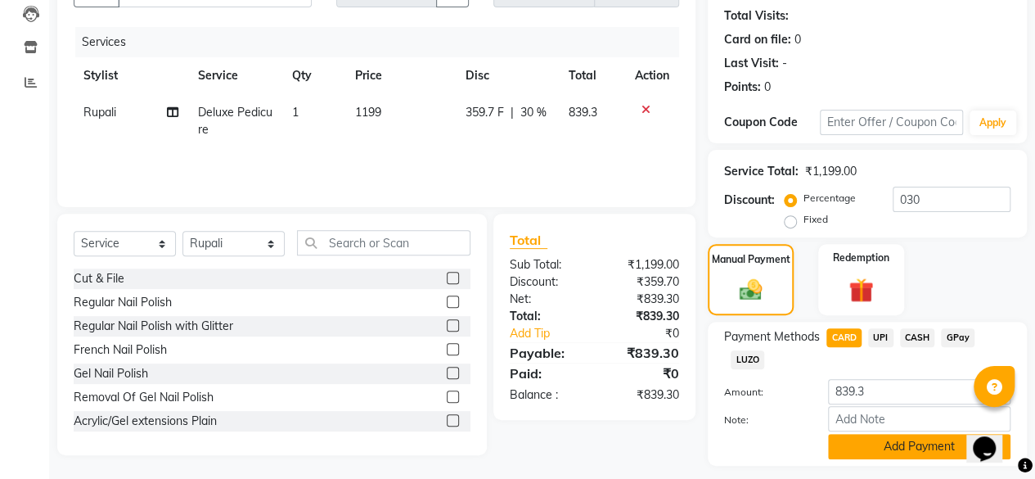
click at [897, 446] on button "Add Payment" at bounding box center [919, 446] width 182 height 25
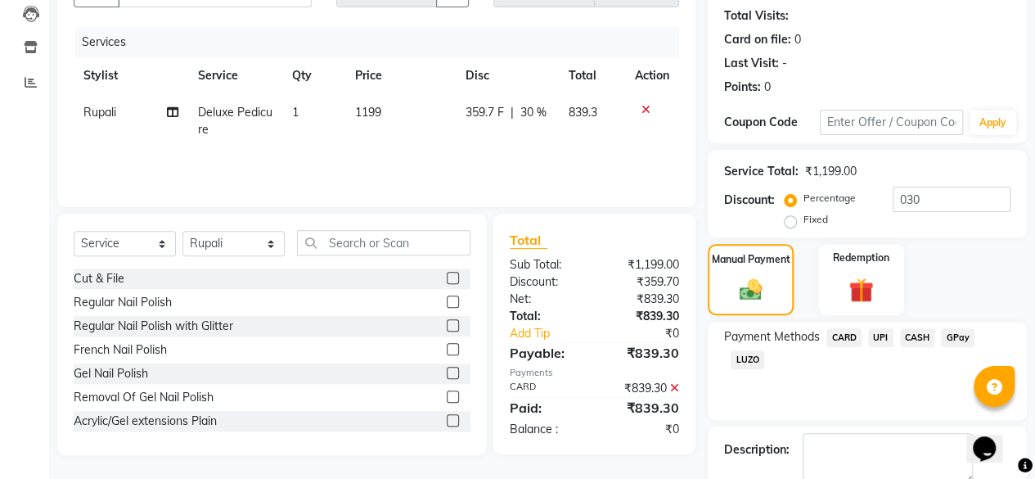
scroll to position [265, 0]
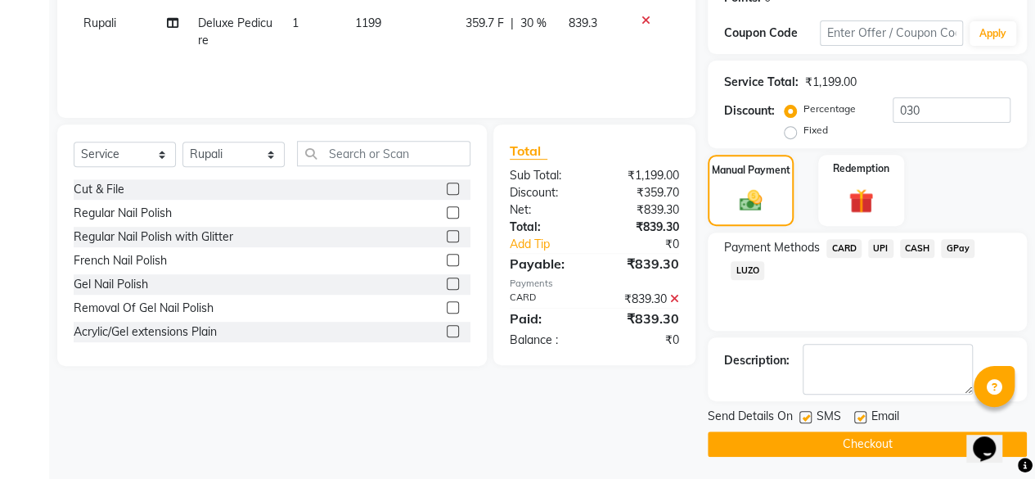
click at [877, 438] on button "Checkout" at bounding box center [867, 443] width 319 height 25
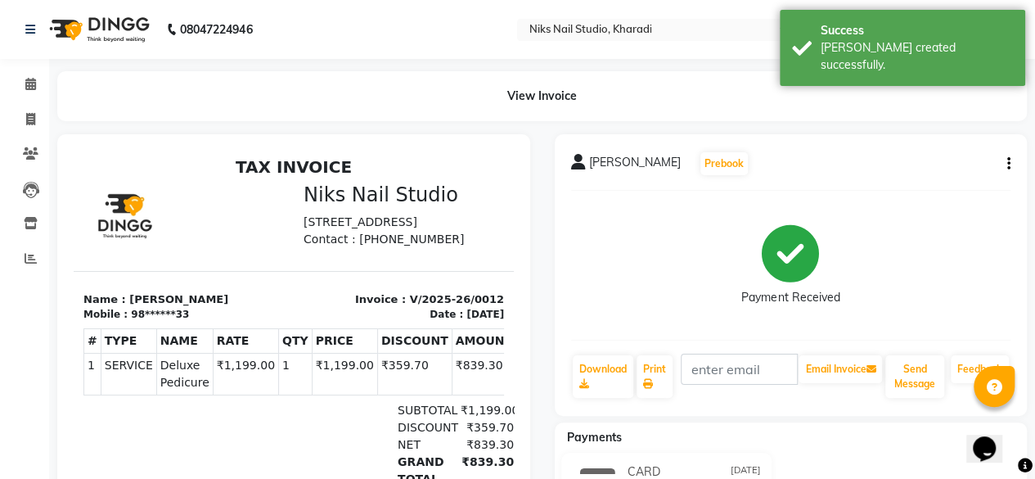
select select "8770"
select select "service"
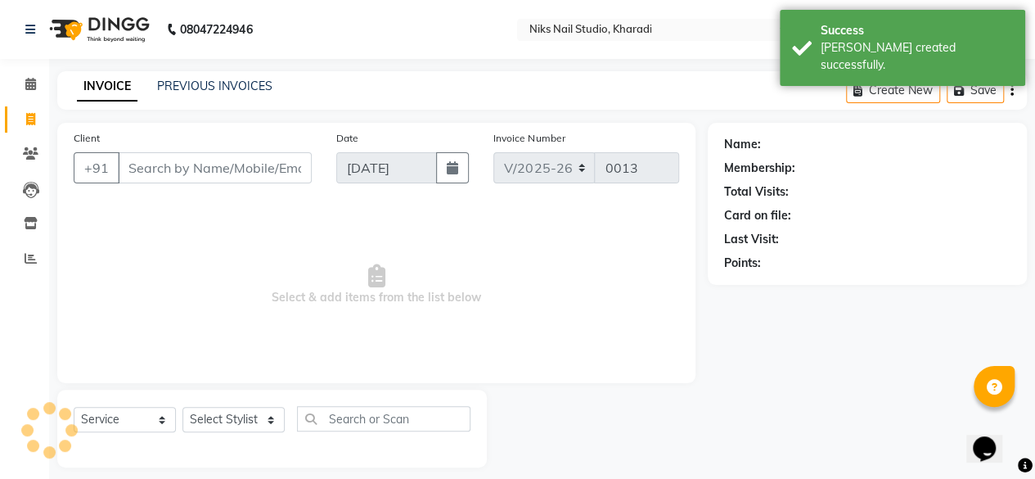
scroll to position [12, 0]
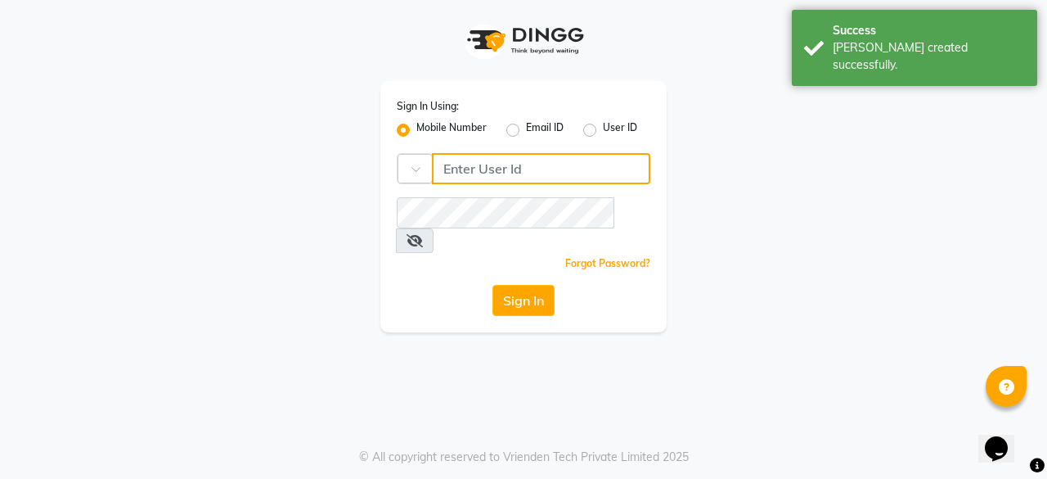
type input "9175245454"
